Goal: Find specific page/section: Find specific page/section

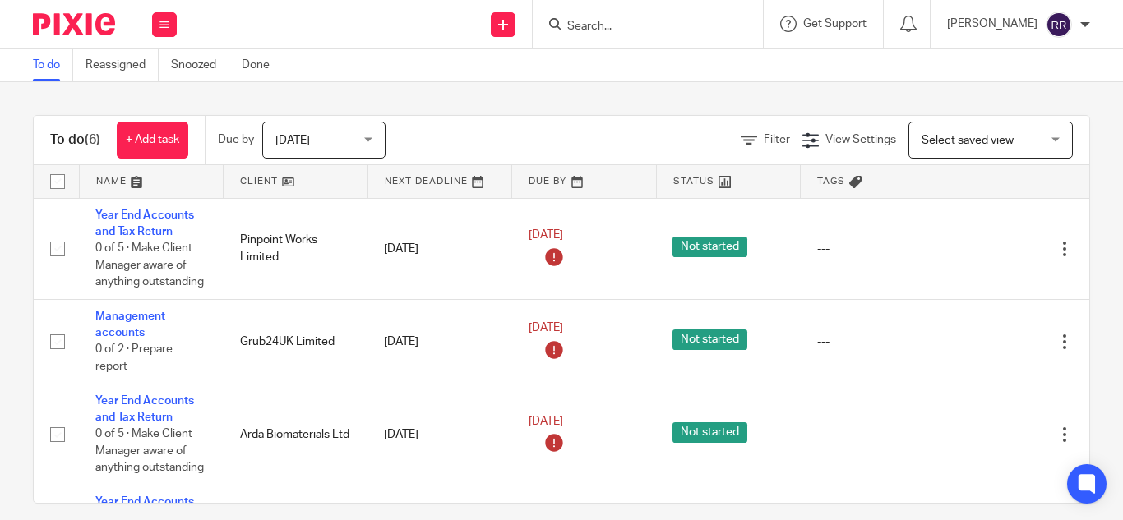
click at [566, 32] on input "Search" at bounding box center [640, 27] width 148 height 15
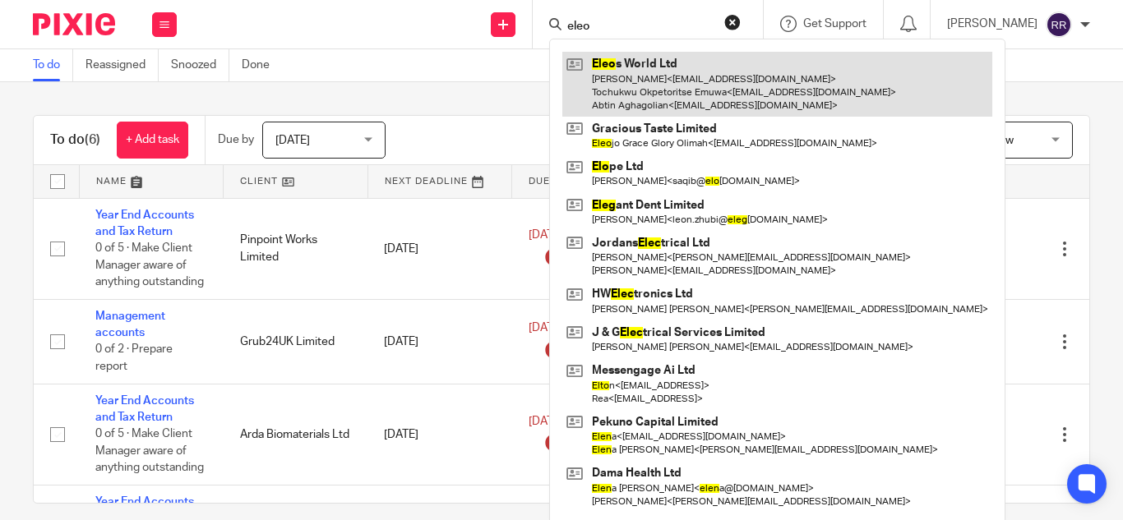
type input "eleo"
click at [603, 93] on link at bounding box center [777, 84] width 430 height 65
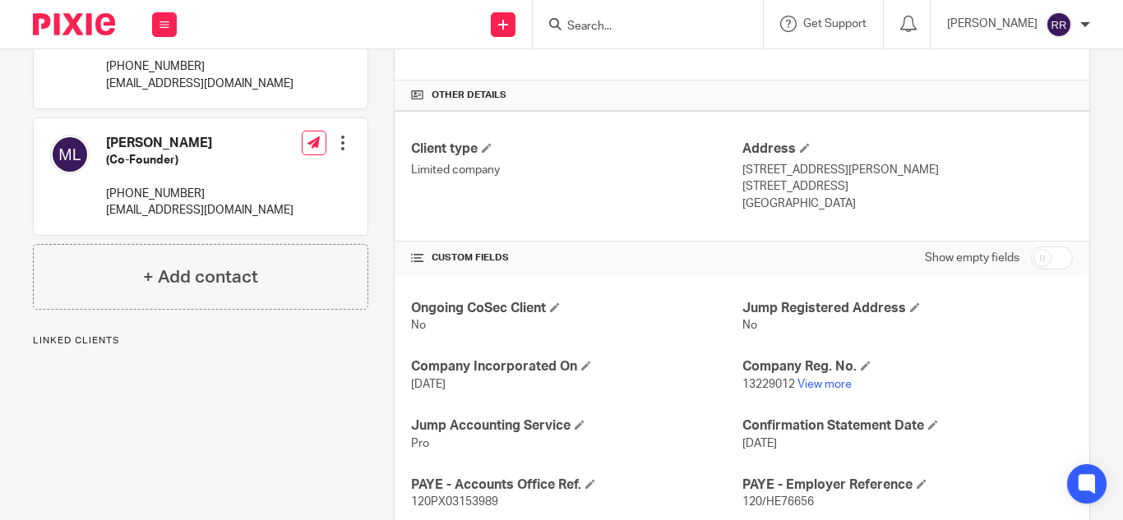
scroll to position [376, 0]
click at [818, 381] on link "View more" at bounding box center [824, 384] width 54 height 12
